Goal: Information Seeking & Learning: Find specific fact

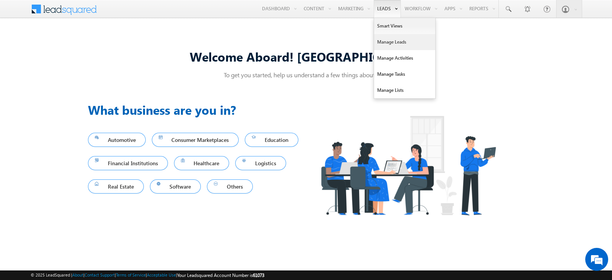
click at [389, 47] on link "Manage Leads" at bounding box center [404, 42] width 61 height 16
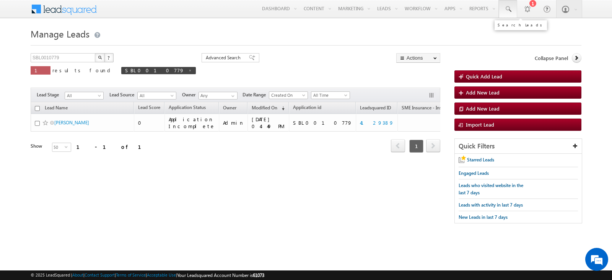
click at [512, 15] on link at bounding box center [508, 9] width 18 height 18
click at [516, 29] on input "text" at bounding box center [553, 29] width 104 height 9
paste input "SME0001522"
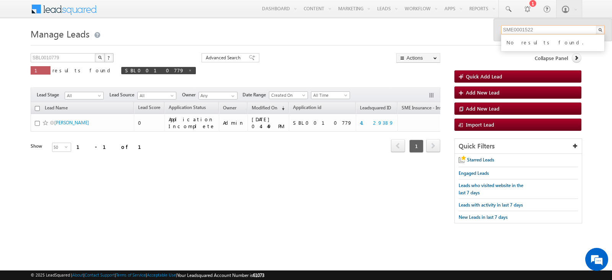
click at [548, 29] on input "SME0001522" at bounding box center [553, 29] width 104 height 9
type input "SME0001522"
drag, startPoint x: 540, startPoint y: 29, endPoint x: 500, endPoint y: 31, distance: 40.2
click at [500, 31] on div "SME0001522 No results found." at bounding box center [553, 30] width 118 height 22
paste input "7502044422"
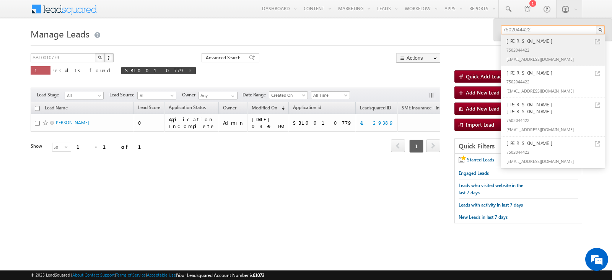
type input "7502044422"
click at [557, 58] on div "[EMAIL_ADDRESS][DOMAIN_NAME]" at bounding box center [556, 58] width 103 height 9
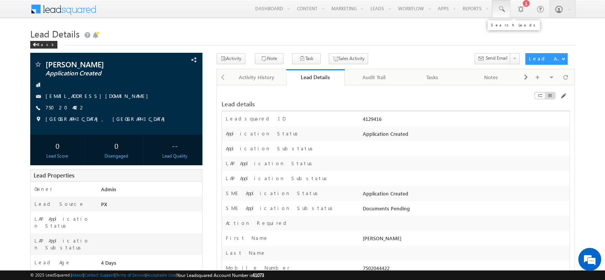
click at [500, 5] on link at bounding box center [501, 9] width 18 height 18
click at [512, 32] on input "text" at bounding box center [546, 29] width 104 height 9
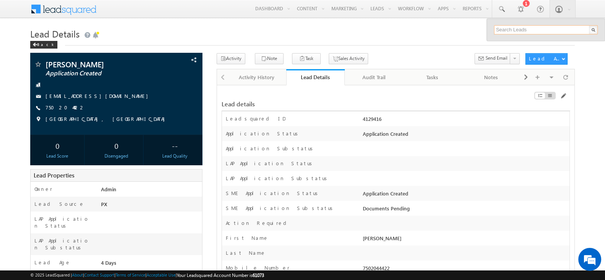
click at [520, 29] on input "text" at bounding box center [546, 29] width 104 height 9
paste input "[EMAIL_ADDRESS][DOMAIN_NAME]"
type input "[EMAIL_ADDRESS][DOMAIN_NAME]"
drag, startPoint x: 559, startPoint y: 29, endPoint x: 473, endPoint y: 37, distance: 86.9
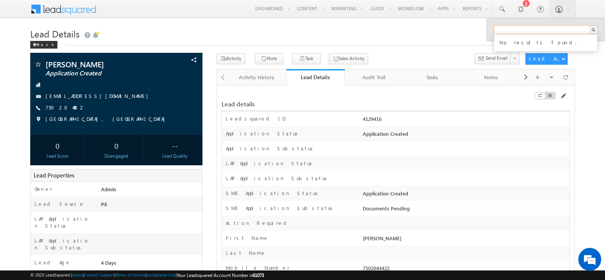
paste input "SME0001522"
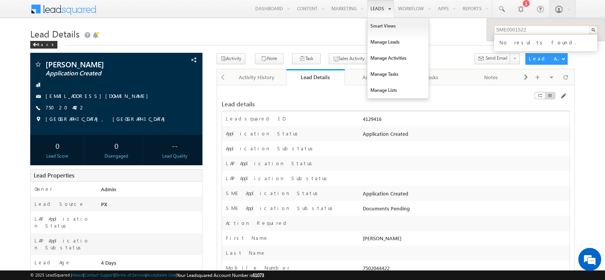
type input "SME0001522"
click at [375, 45] on link "Manage Leads" at bounding box center [397, 42] width 61 height 16
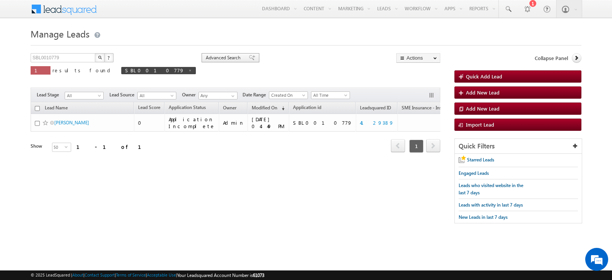
click at [206, 55] on span "Advanced Search" at bounding box center [224, 57] width 37 height 7
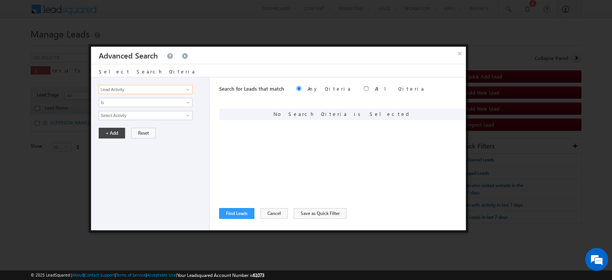
click at [137, 90] on input "Lead Activity" at bounding box center [146, 89] width 94 height 9
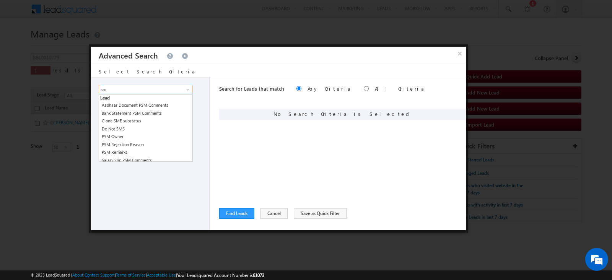
type input "s"
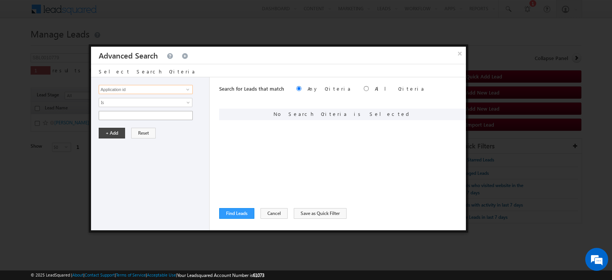
type input "Application id"
click at [121, 111] on input "text" at bounding box center [146, 115] width 94 height 9
paste input "SME0001522"
type input "SME0001522"
click at [106, 129] on button "+ Add" at bounding box center [112, 133] width 26 height 11
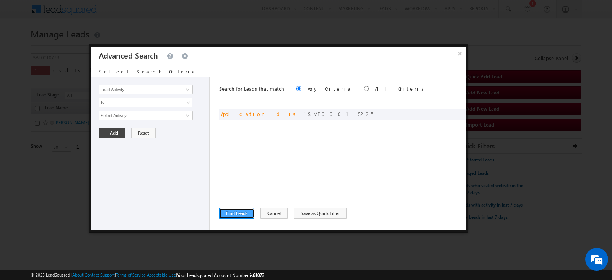
click at [242, 212] on button "Find Leads" at bounding box center [236, 213] width 35 height 11
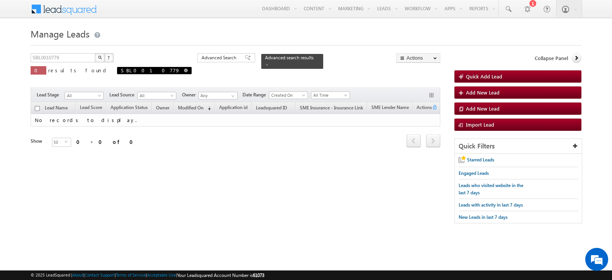
click at [184, 72] on span at bounding box center [186, 70] width 4 height 4
type input "Search Leads"
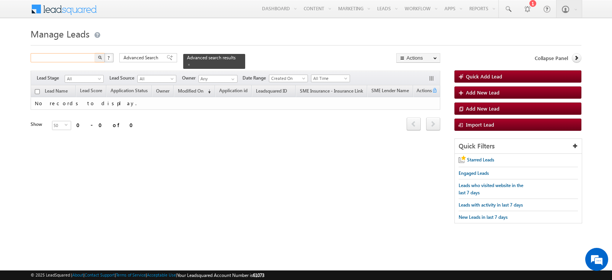
click at [70, 54] on input "text" at bounding box center [63, 57] width 65 height 9
paste input "6354239016"
click at [97, 57] on button "button" at bounding box center [100, 57] width 10 height 9
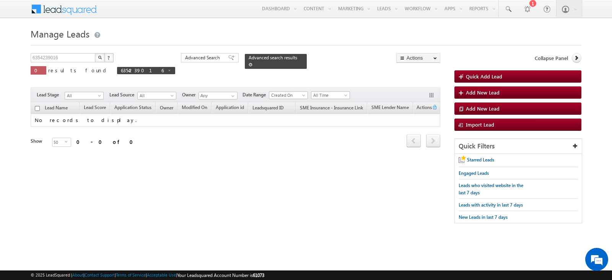
click at [245, 55] on div "Advanced search results" at bounding box center [276, 61] width 62 height 15
click at [168, 71] on span at bounding box center [170, 70] width 4 height 4
type input "Search Leads"
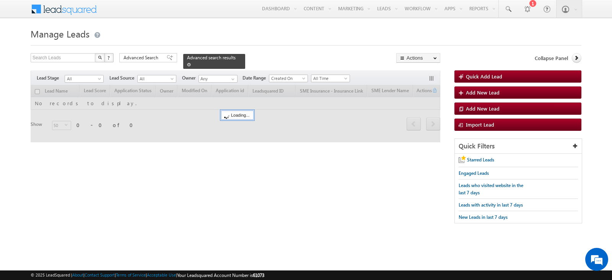
click at [191, 63] on span at bounding box center [189, 65] width 4 height 4
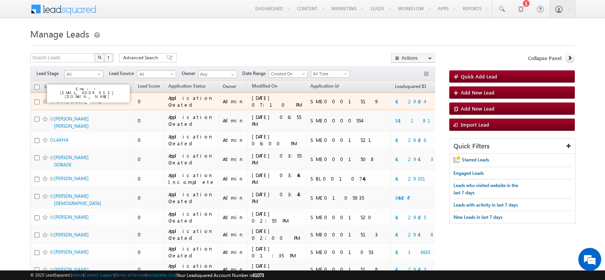
click at [85, 98] on link "NITIN TULSIDAS JITURI" at bounding box center [77, 101] width 47 height 6
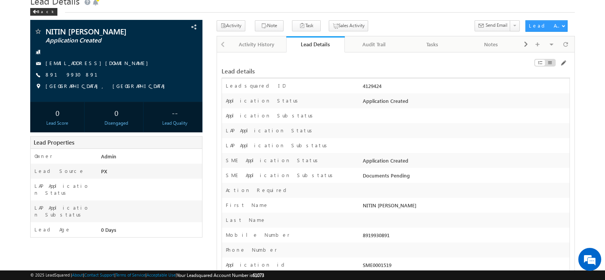
scroll to position [33, 0]
click at [564, 64] on span at bounding box center [563, 63] width 6 height 6
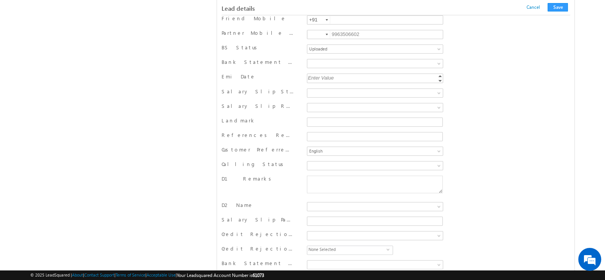
scroll to position [359, 0]
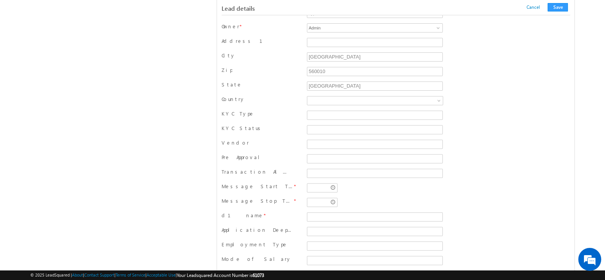
click at [480, 51] on div "City [GEOGRAPHIC_DATA]" at bounding box center [396, 58] width 348 height 15
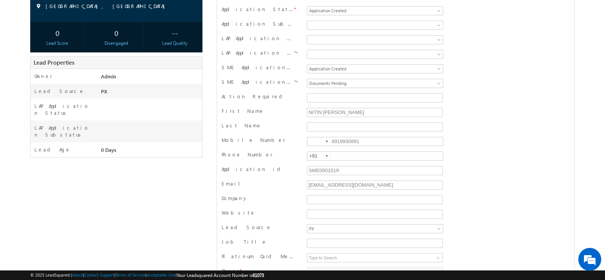
scroll to position [0, 0]
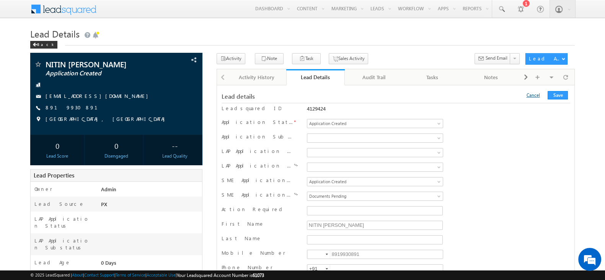
click at [538, 95] on link "Cancel" at bounding box center [532, 95] width 13 height 6
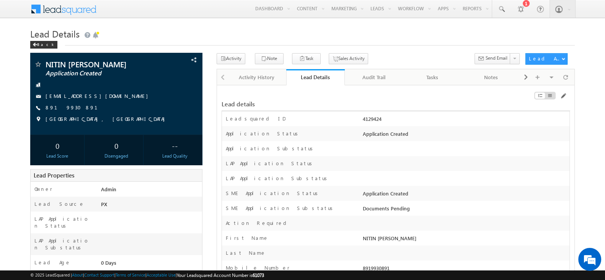
scroll to position [50, 0]
click at [371, 117] on div "4129428" at bounding box center [465, 120] width 209 height 11
copy div "4129428"
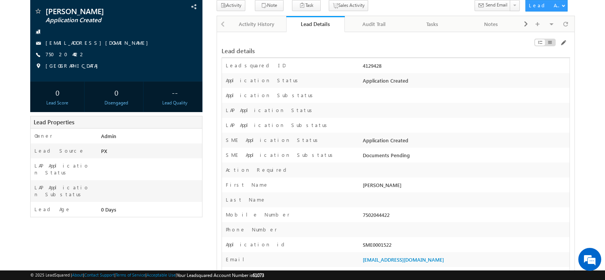
scroll to position [56, 0]
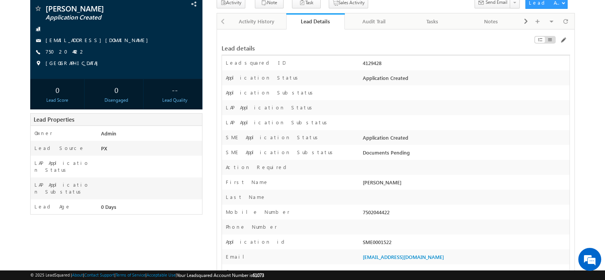
click at [373, 60] on div "4129428" at bounding box center [465, 64] width 209 height 11
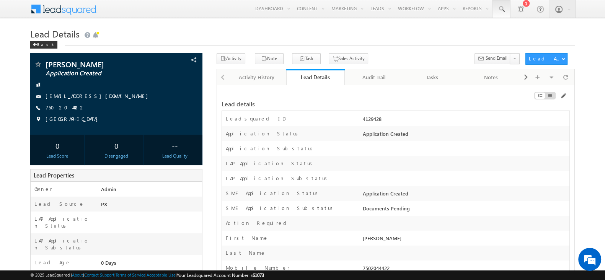
click at [505, 6] on link at bounding box center [501, 9] width 18 height 18
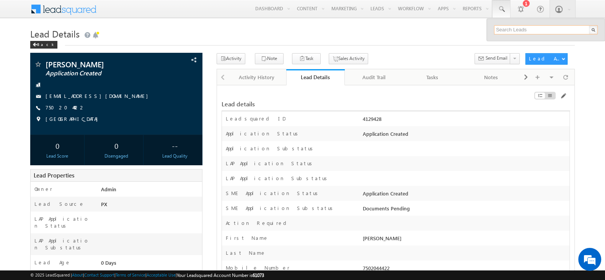
click at [508, 28] on input "text" at bounding box center [546, 29] width 104 height 9
paste input "9999999999"
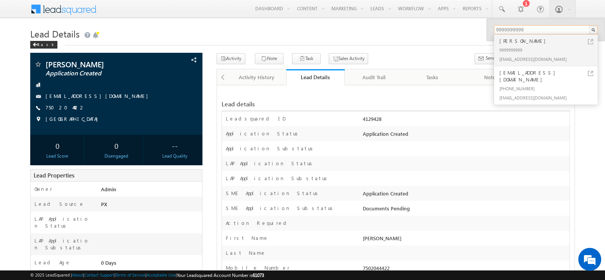
type input "9999999999"
